Goal: Navigation & Orientation: Find specific page/section

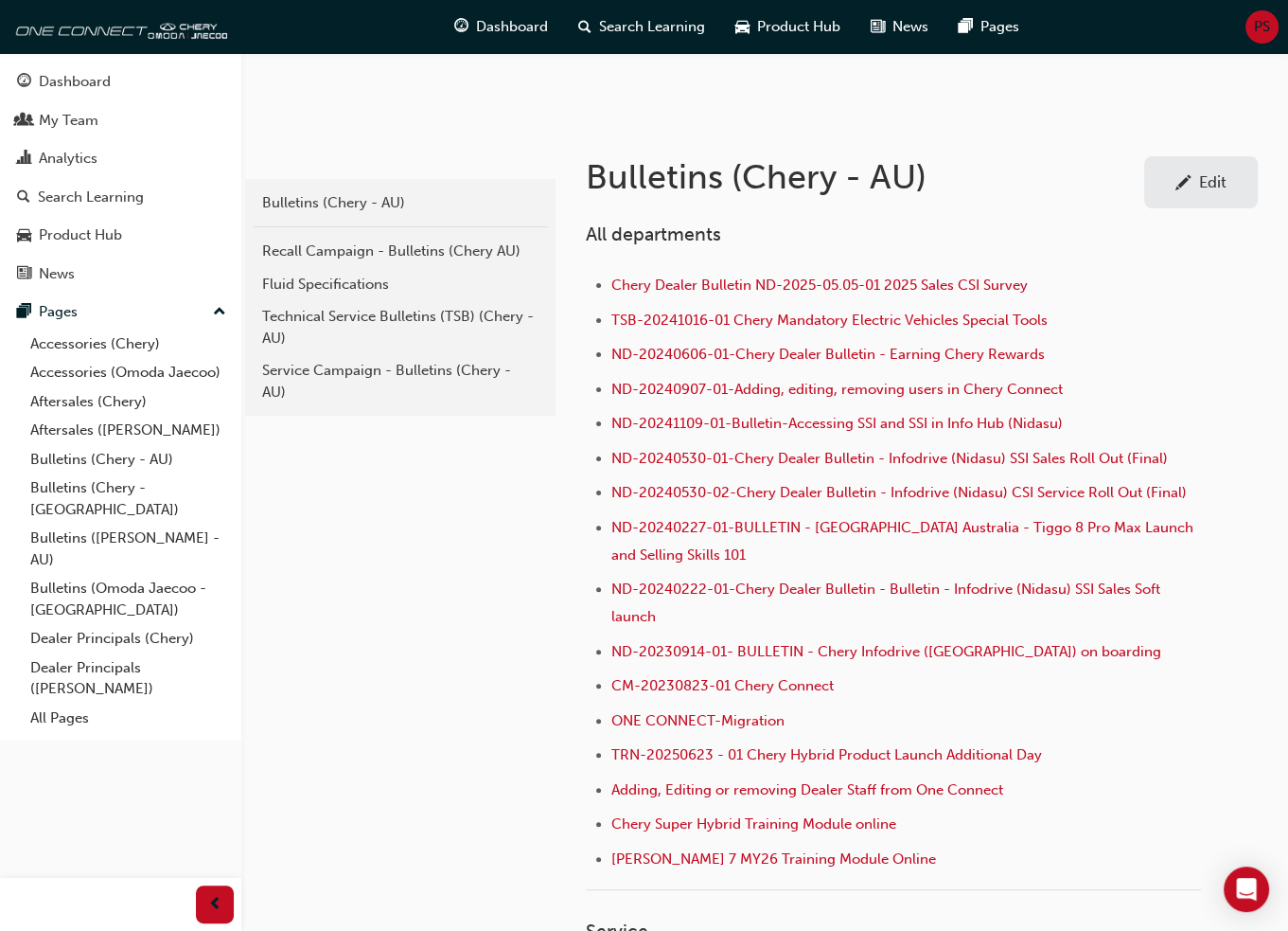
scroll to position [378, 0]
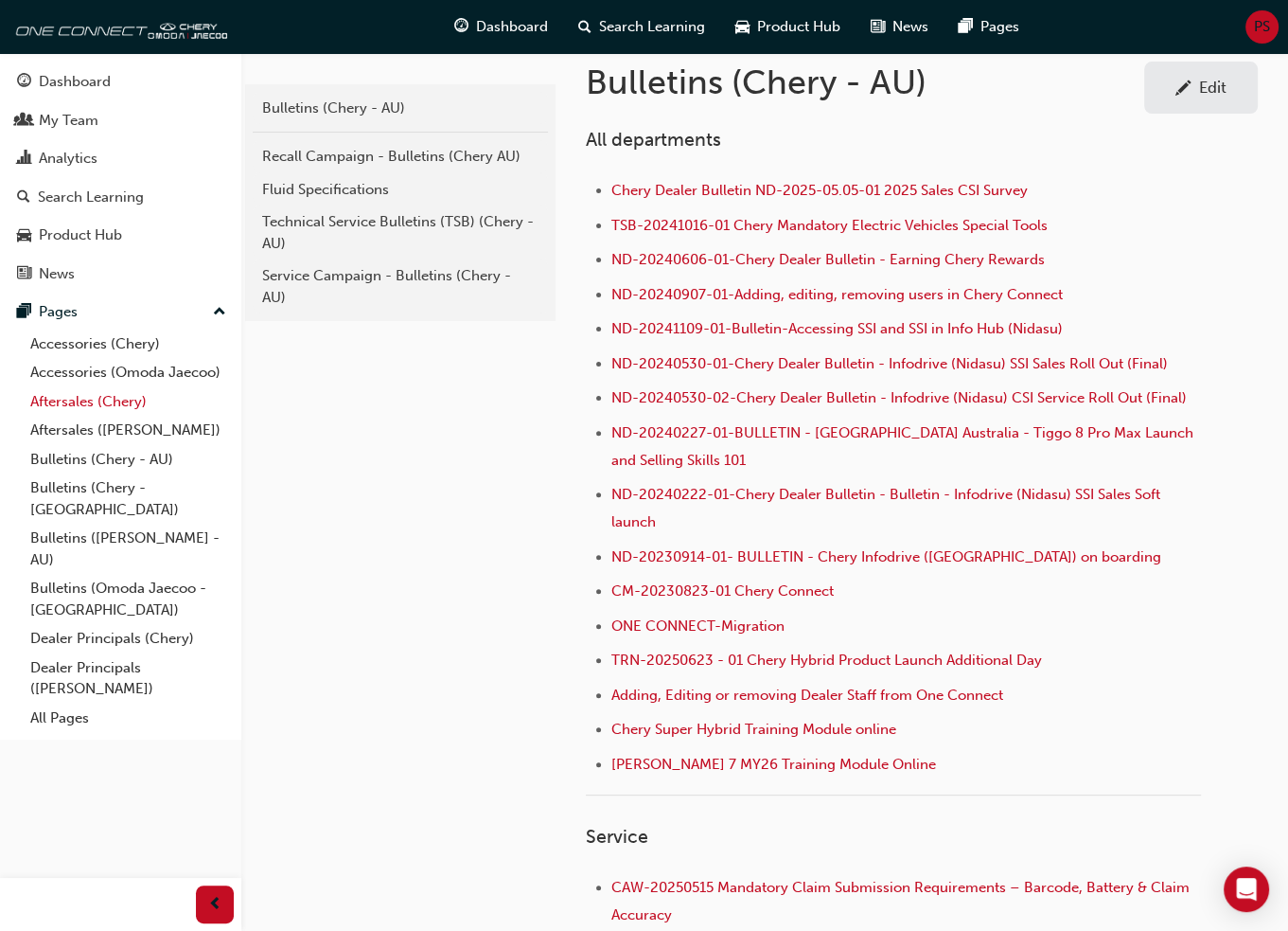
click at [88, 408] on link "Aftersales (Chery)" at bounding box center [128, 402] width 211 height 30
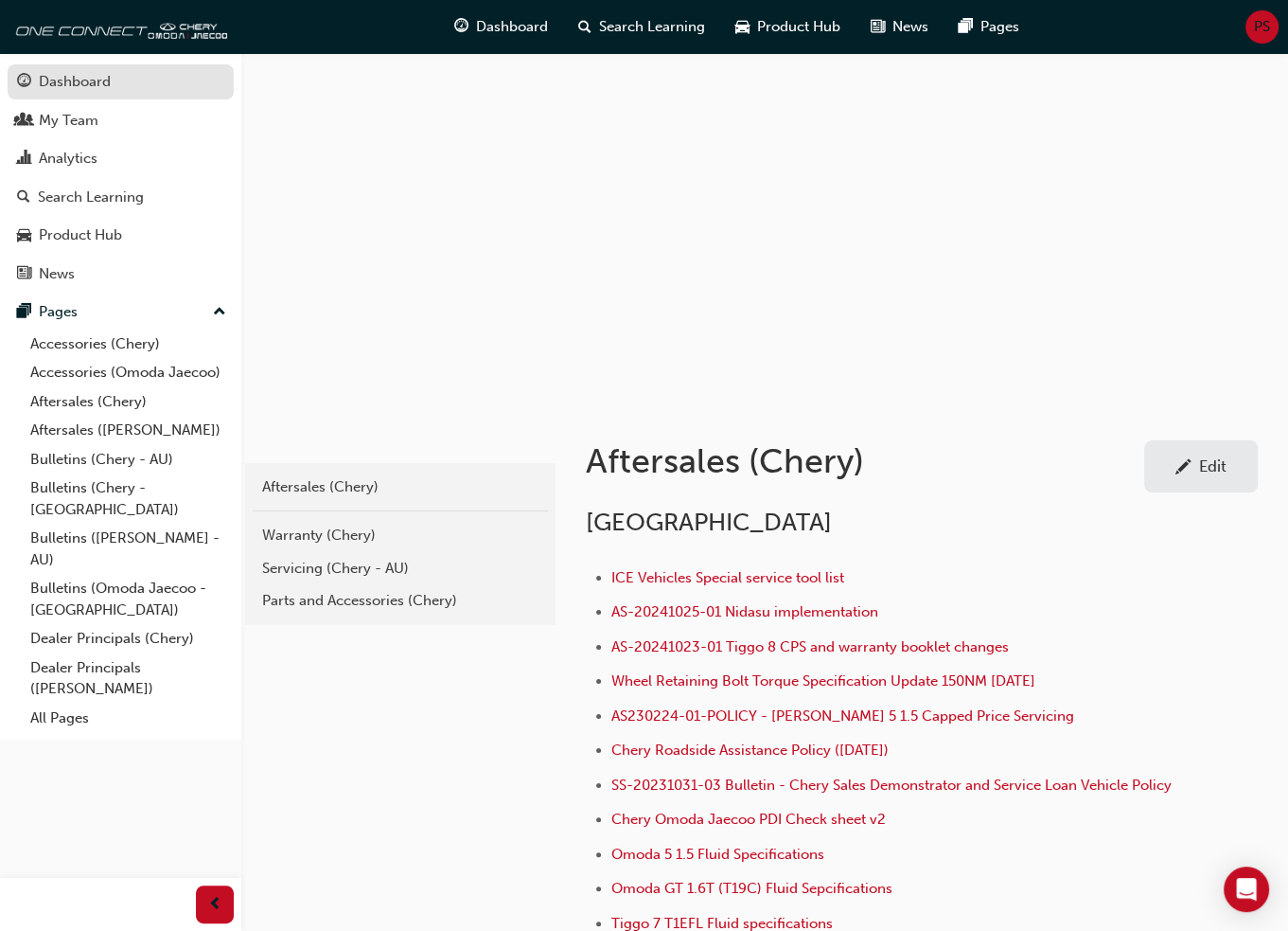
click at [86, 83] on div "Dashboard" at bounding box center [74, 82] width 72 height 22
